Goal: Task Accomplishment & Management: Manage account settings

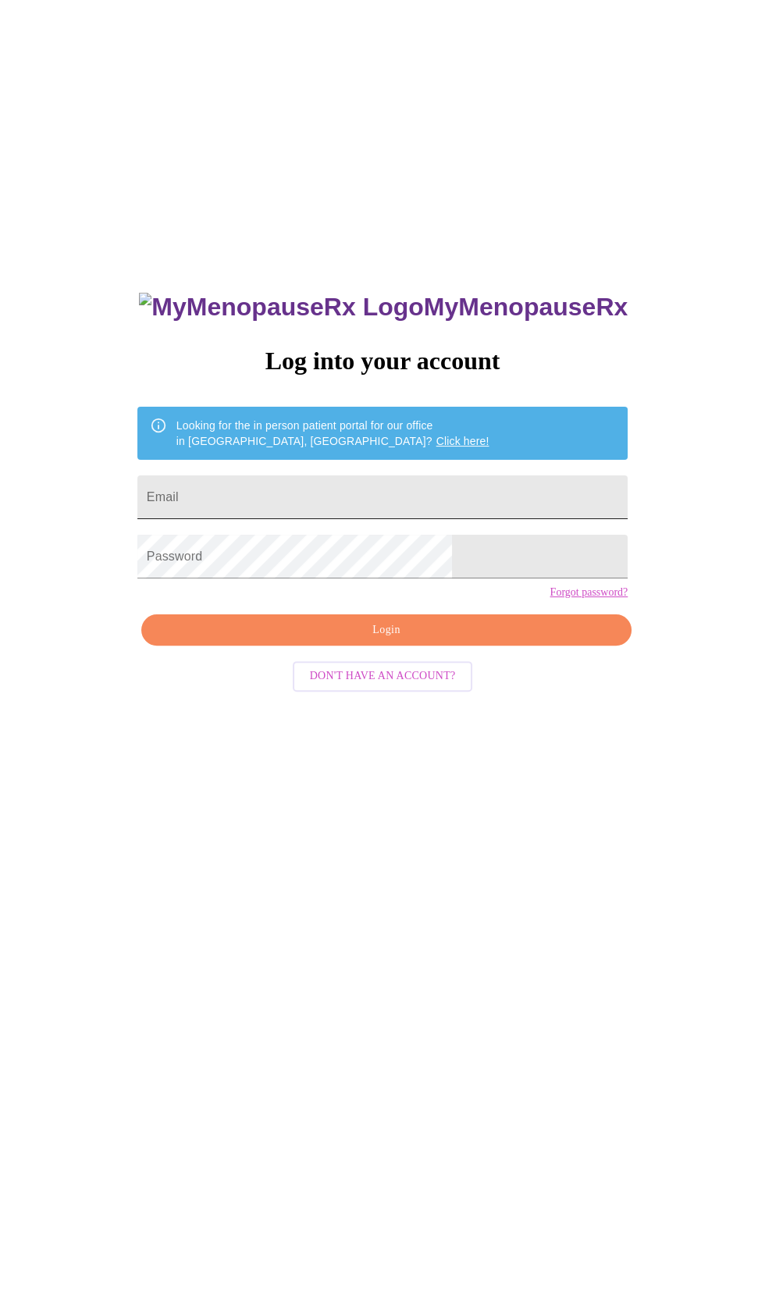
click at [430, 519] on input "Email" at bounding box center [382, 497] width 490 height 44
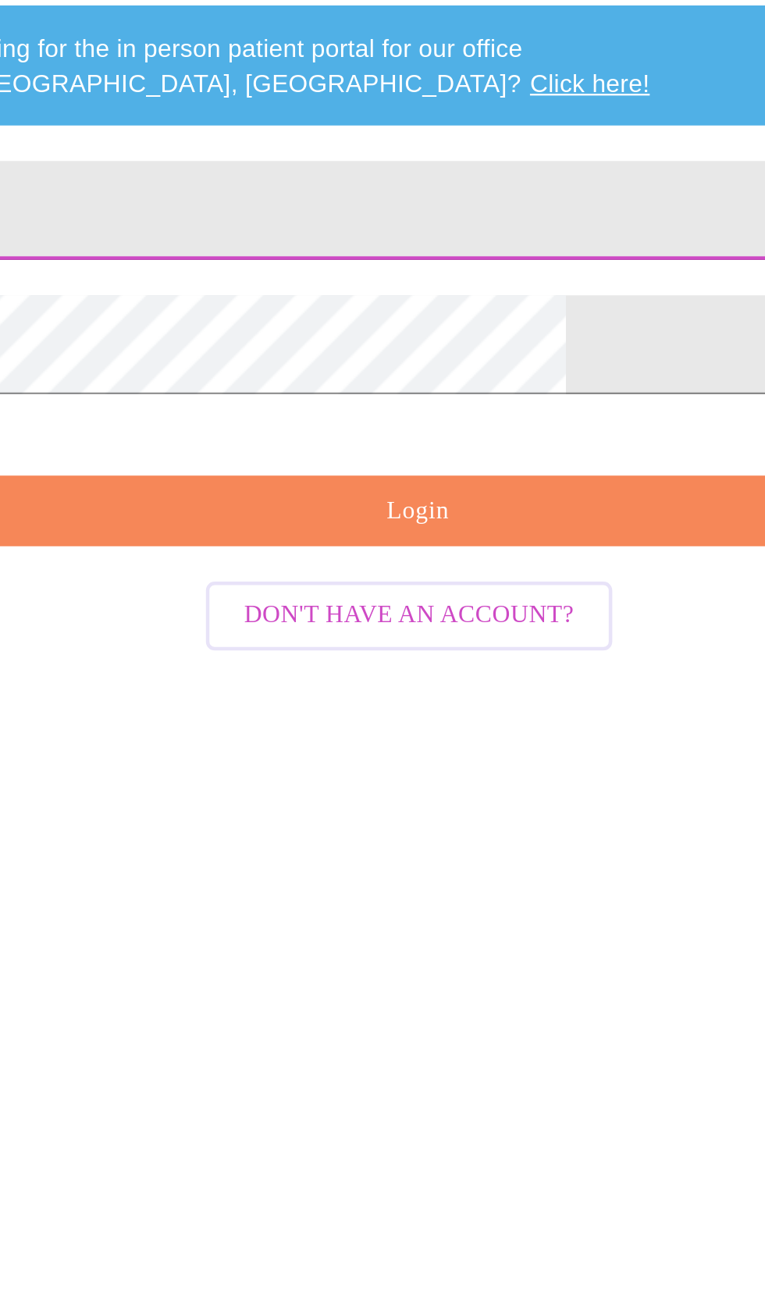
type input "[EMAIL_ADDRESS][DOMAIN_NAME]"
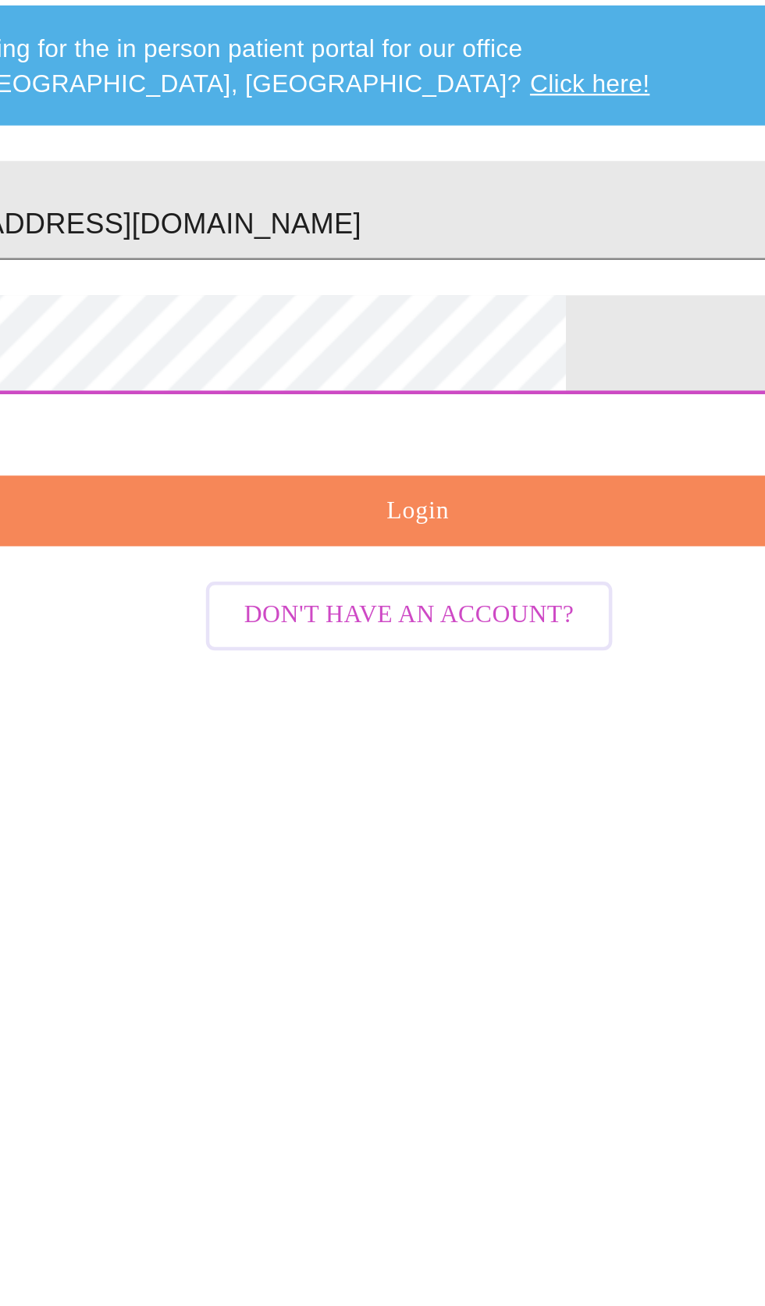
click at [461, 640] on span "Login" at bounding box center [386, 631] width 454 height 20
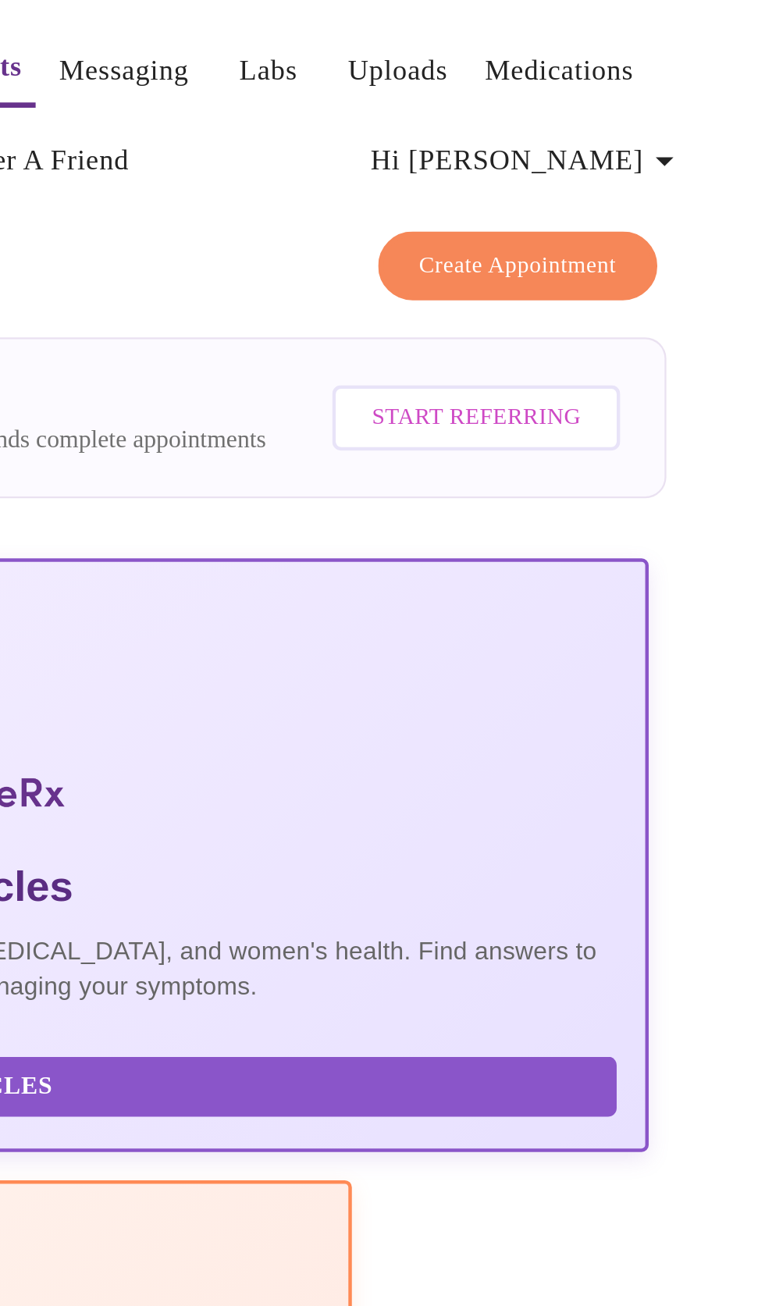
click at [707, 60] on span "Hi [PERSON_NAME]" at bounding box center [660, 71] width 139 height 22
